Goal: Check status

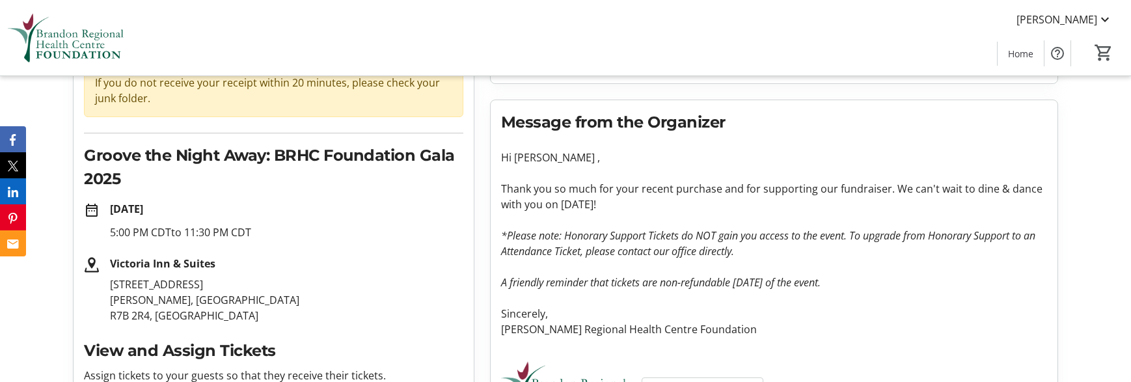
scroll to position [260, 0]
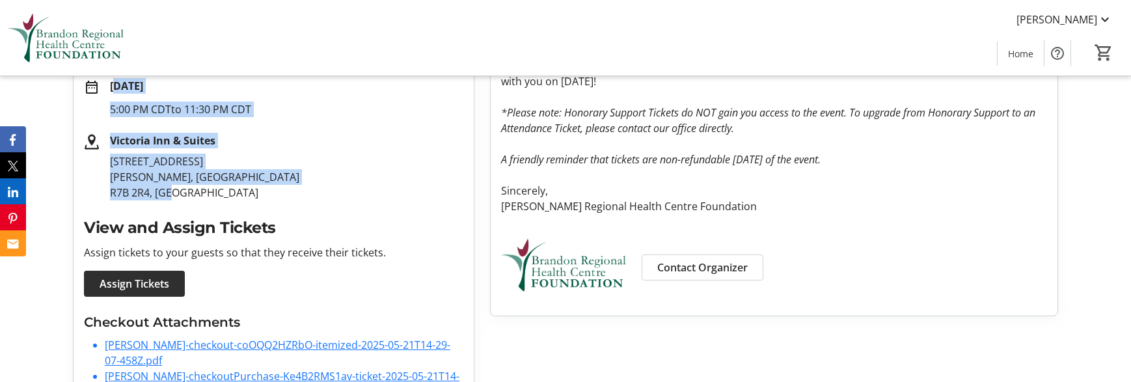
drag, startPoint x: 109, startPoint y: 87, endPoint x: 195, endPoint y: 187, distance: 131.5
click at [195, 187] on tr-order-details-event-info "date_range [DATE] 5:00 PM CDT to 11:30 PM CDT [GEOGRAPHIC_DATA][STREET_ADDRESS]…" at bounding box center [273, 139] width 379 height 122
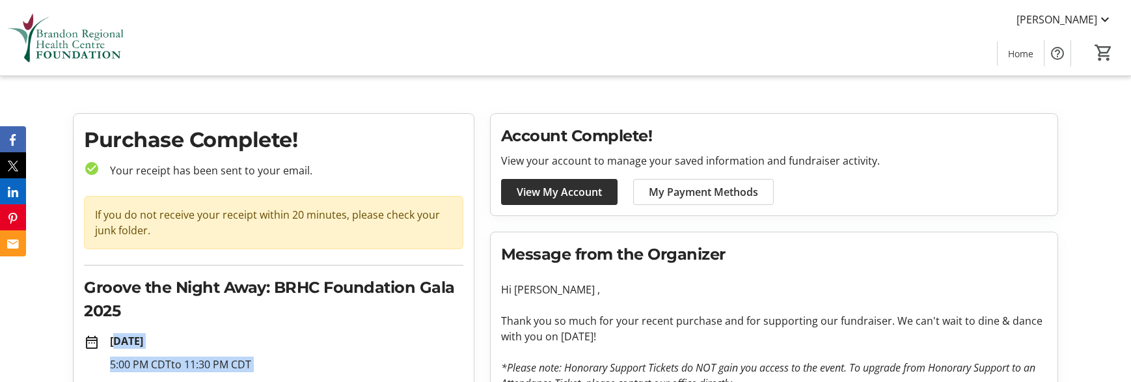
scroll to position [0, 0]
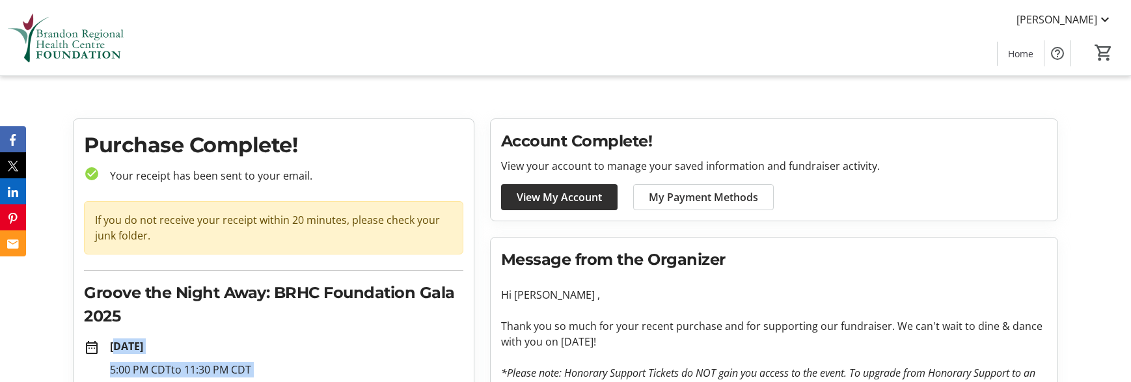
click at [88, 39] on img at bounding box center [66, 37] width 116 height 65
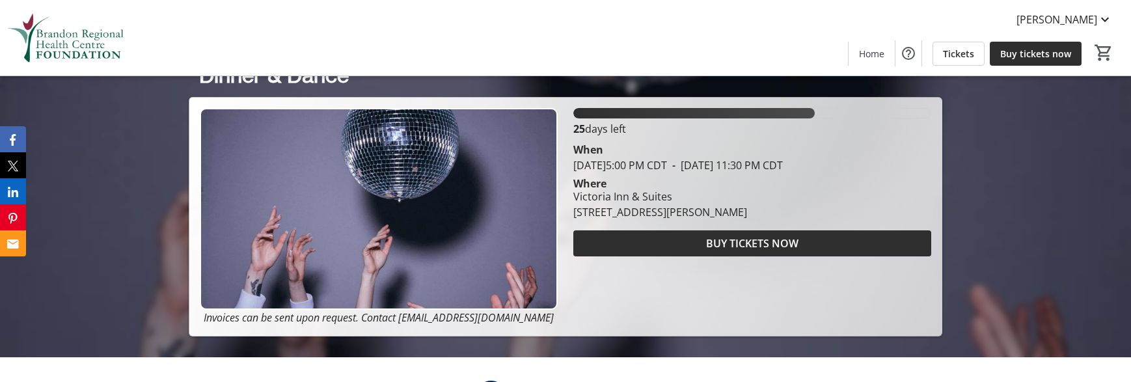
scroll to position [520, 0]
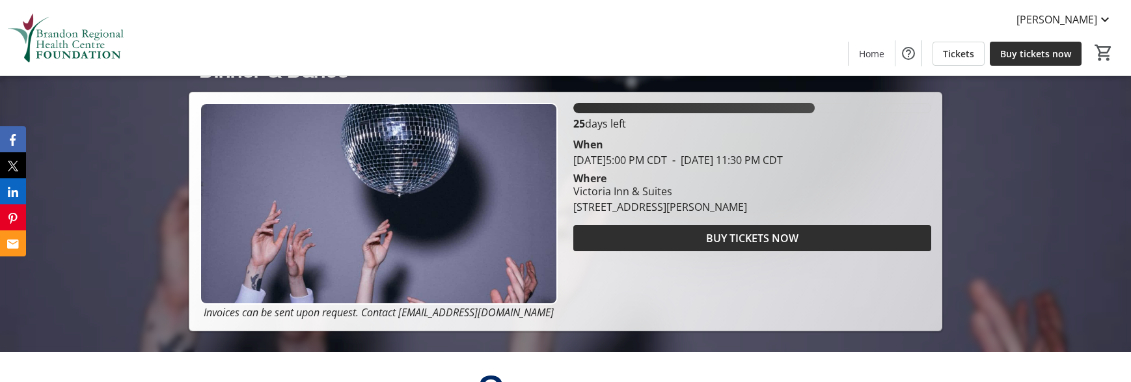
click at [802, 209] on div "[GEOGRAPHIC_DATA][STREET_ADDRESS][PERSON_NAME]" at bounding box center [751, 198] width 373 height 31
drag, startPoint x: 803, startPoint y: 206, endPoint x: 571, endPoint y: 149, distance: 238.6
click at [571, 149] on div "When [DATE] 5:00 PM CDT - [DATE] 11:30 PM CDT Where [GEOGRAPHIC_DATA][STREET_AD…" at bounding box center [751, 172] width 373 height 83
copy div "When [DATE] 5:00 PM CDT - [DATE] 11:30 PM CDT Where [GEOGRAPHIC_DATA][STREET_AD…"
